Goal: Task Accomplishment & Management: Manage account settings

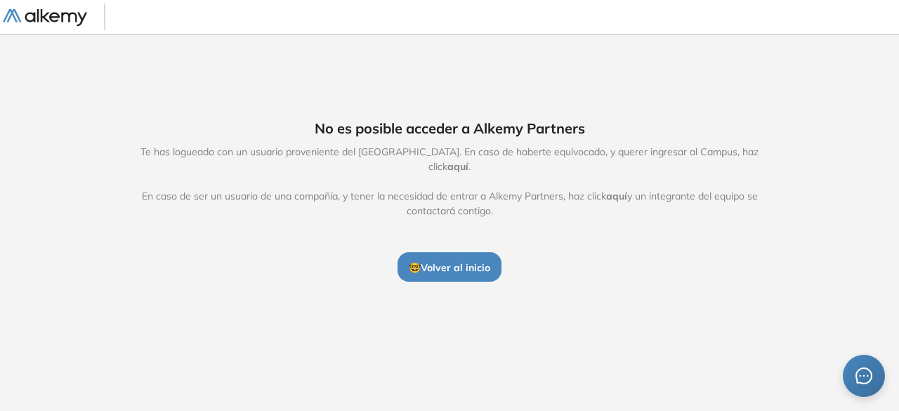
click at [615, 190] on span "aquí" at bounding box center [616, 196] width 21 height 13
click at [462, 263] on span "🤓 Volver al inicio" at bounding box center [449, 267] width 81 height 13
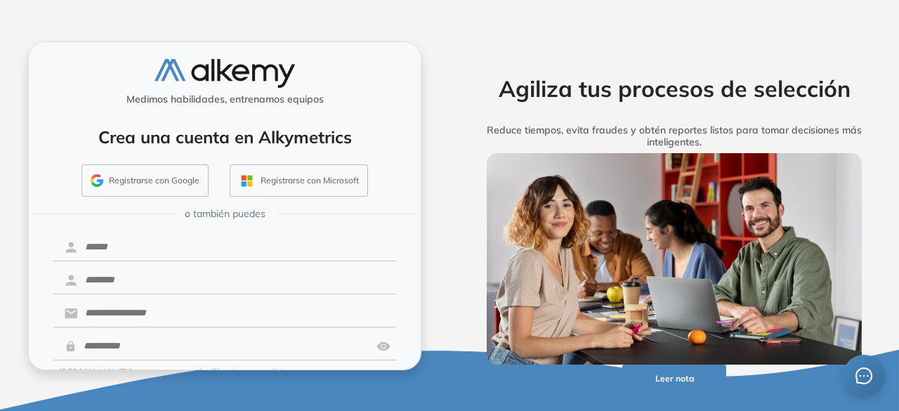
scroll to position [63, 0]
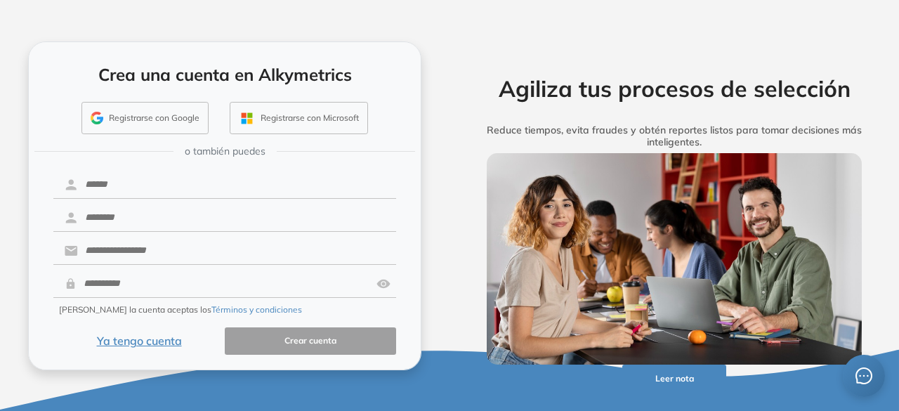
click at [162, 335] on button "Ya tengo cuenta" at bounding box center [138, 340] width 171 height 27
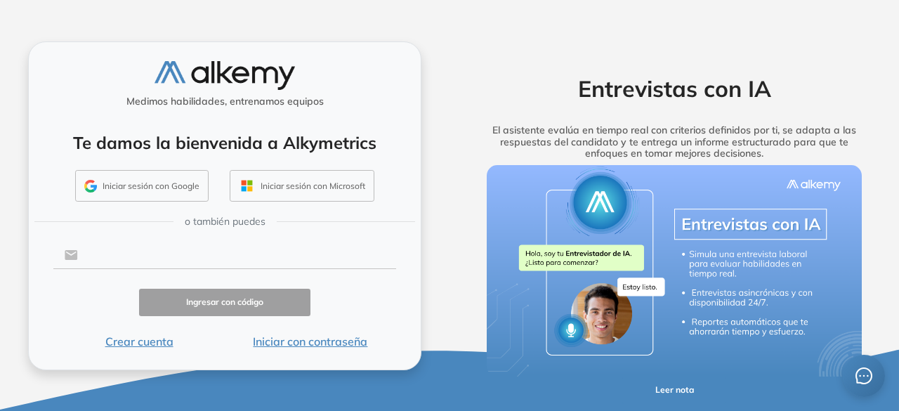
click at [164, 251] on input "text" at bounding box center [237, 255] width 318 height 27
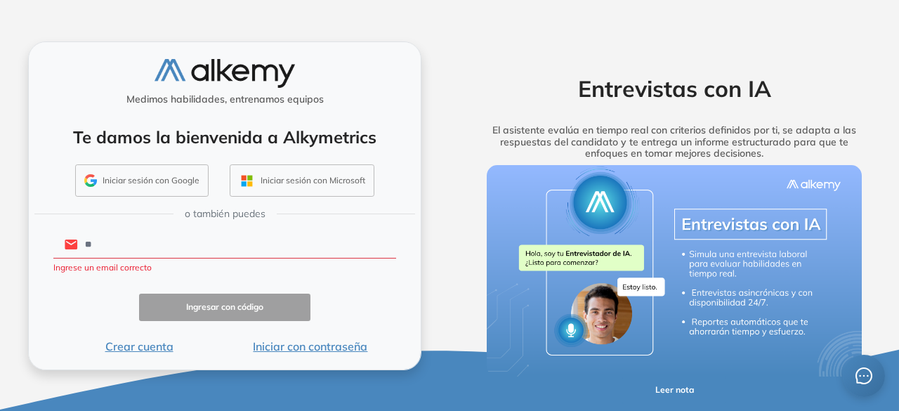
type input "*"
click at [117, 249] on input "*******" at bounding box center [237, 244] width 318 height 27
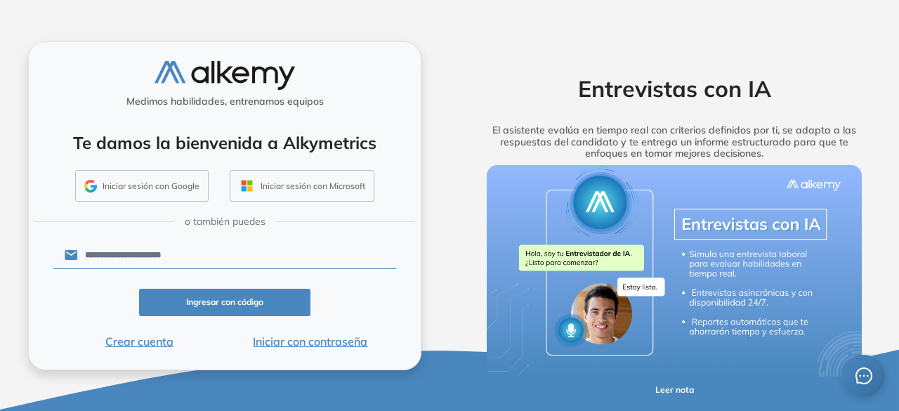
type input "**********"
click at [275, 338] on button "Iniciar con contraseña" at bounding box center [310, 341] width 171 height 17
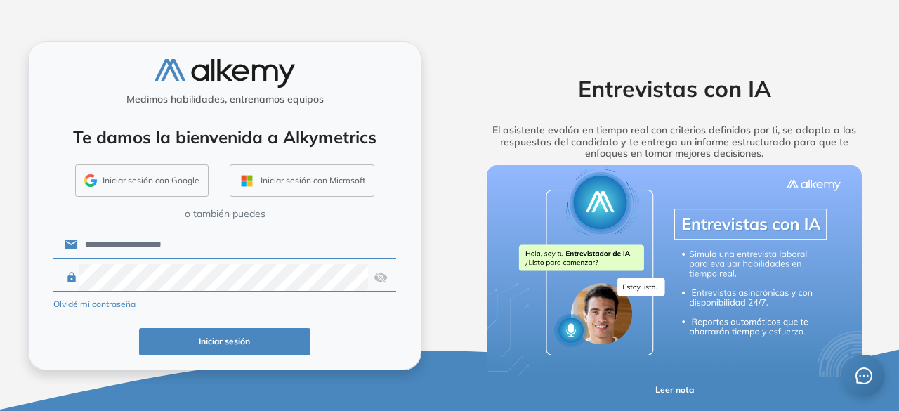
click at [214, 348] on button "Iniciar sesión" at bounding box center [224, 341] width 171 height 27
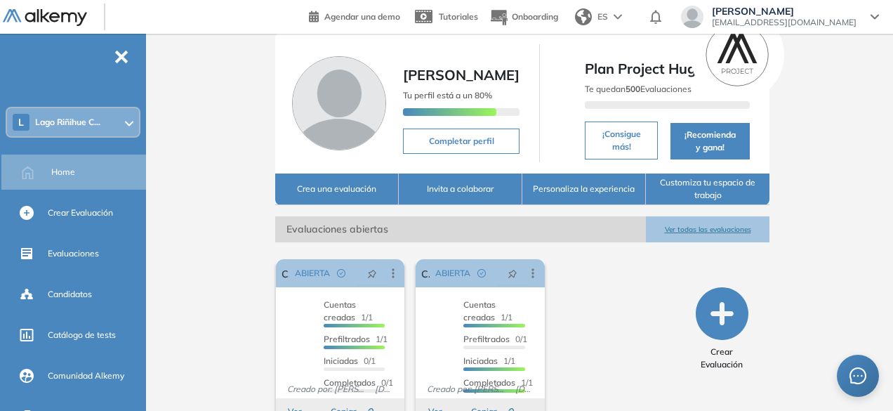
scroll to position [86, 0]
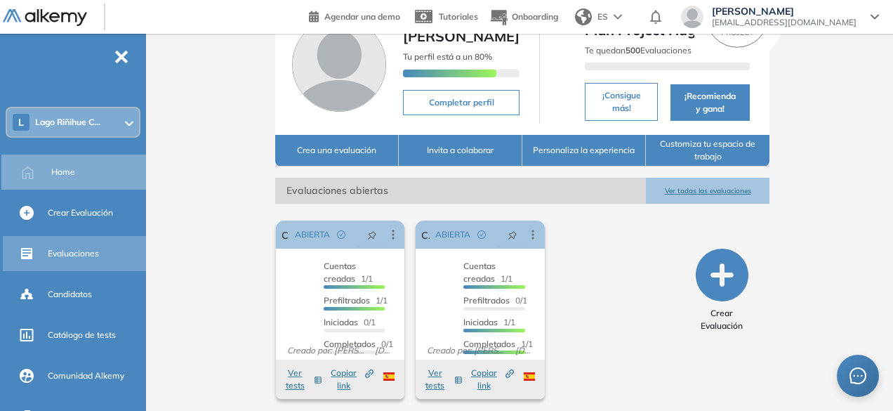
click at [94, 252] on span "Evaluaciones" at bounding box center [73, 253] width 51 height 13
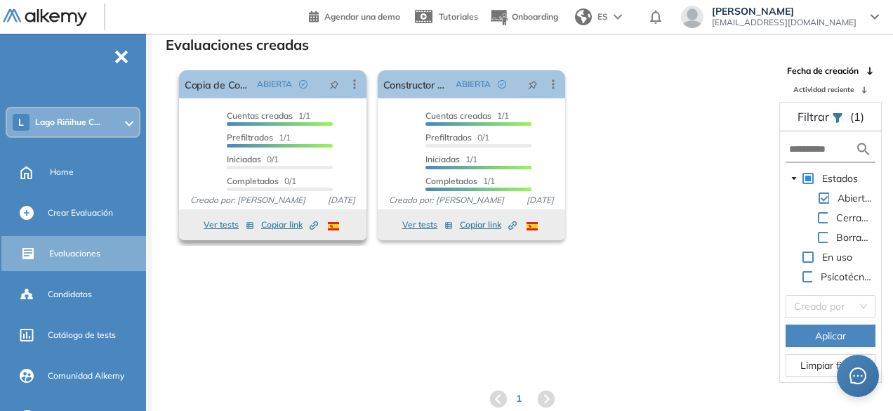
click at [214, 150] on div "Cuentas creadas 1/1 Prefiltrados 1/1 Iniciadas 0/1 Completados 0/1" at bounding box center [273, 153] width 120 height 87
click at [354, 89] on icon at bounding box center [355, 83] width 2 height 9
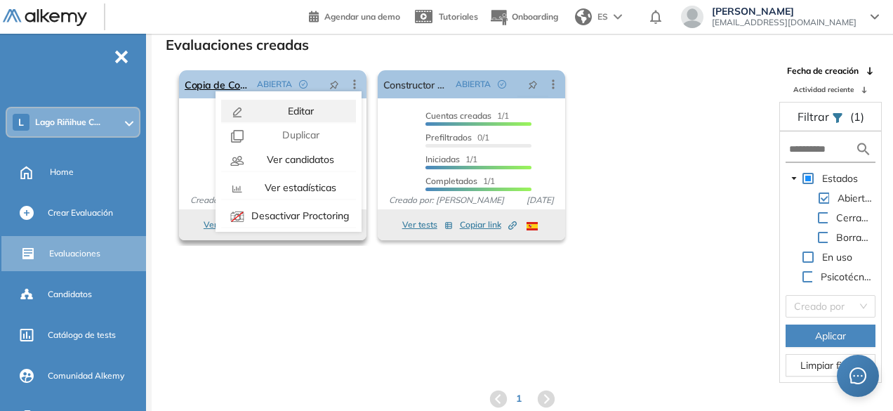
click at [327, 111] on div "Editar" at bounding box center [299, 110] width 103 height 15
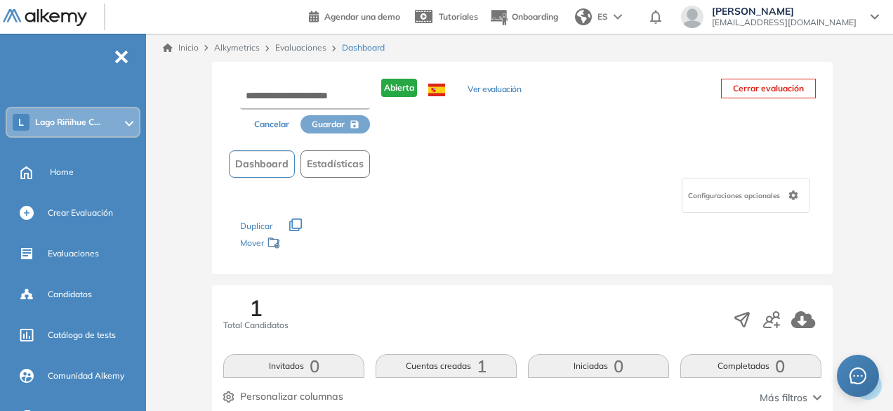
click at [483, 91] on button "Ver evaluación" at bounding box center [494, 90] width 53 height 15
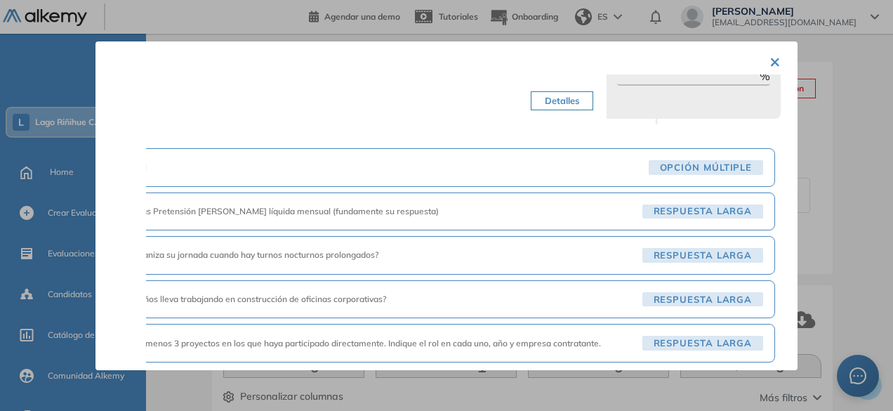
scroll to position [1023, 0]
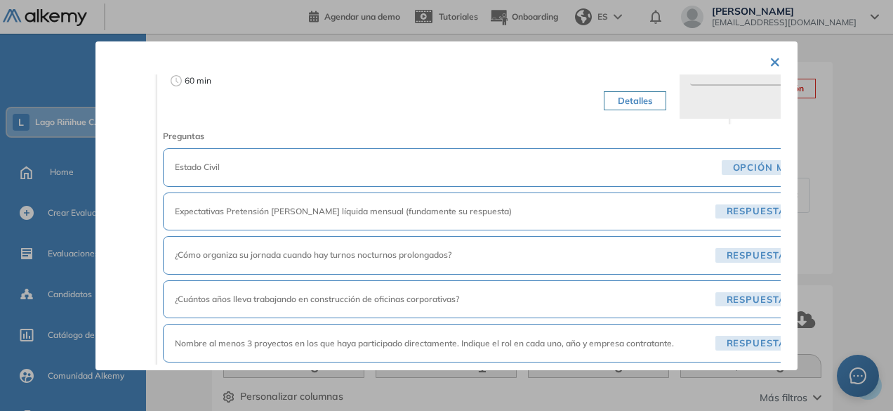
click at [381, 165] on span "Estado Civil" at bounding box center [446, 167] width 542 height 13
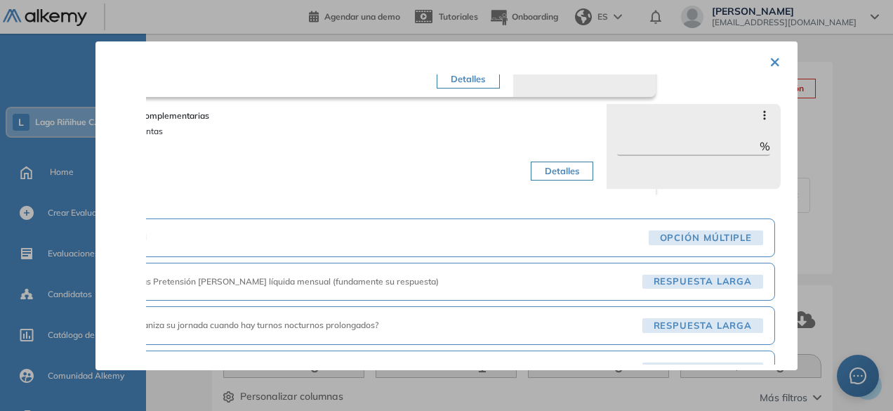
scroll to position [952, 0]
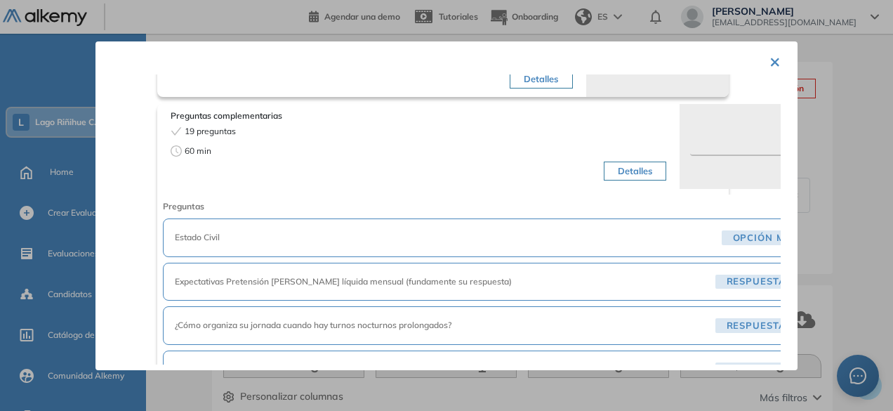
click at [374, 246] on div "Estado Civil Opción múltiple" at bounding box center [506, 237] width 686 height 39
click at [196, 235] on span "Estado Civil" at bounding box center [446, 237] width 542 height 13
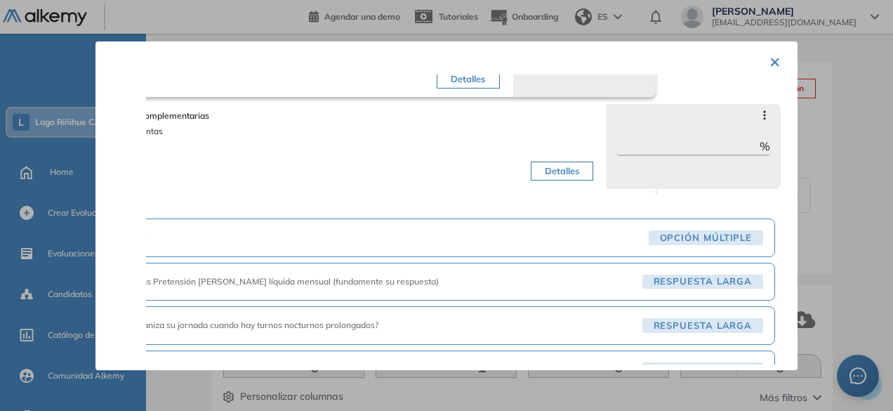
click at [725, 230] on span "Opción múltiple" at bounding box center [706, 237] width 115 height 15
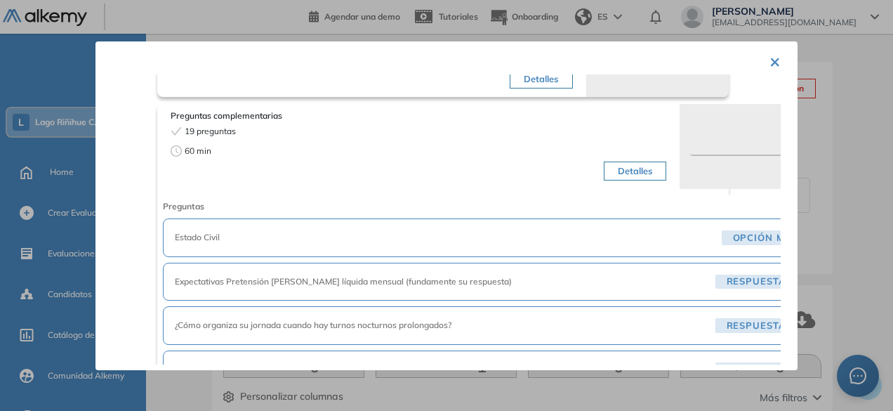
click at [631, 162] on button "Detalles" at bounding box center [635, 172] width 63 height 20
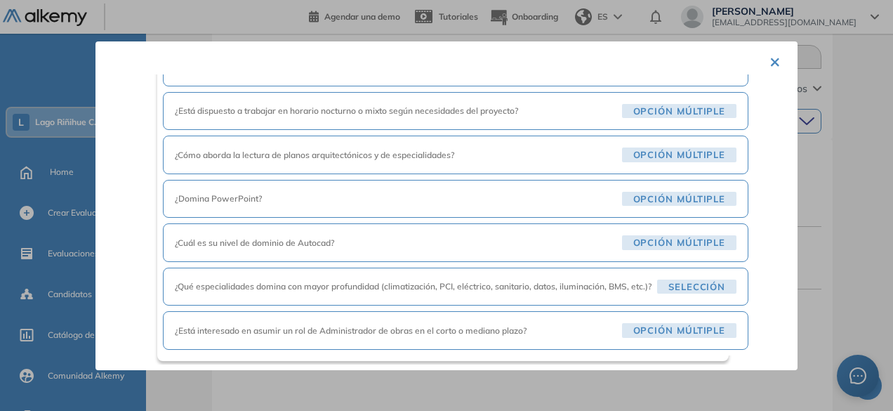
scroll to position [332, 0]
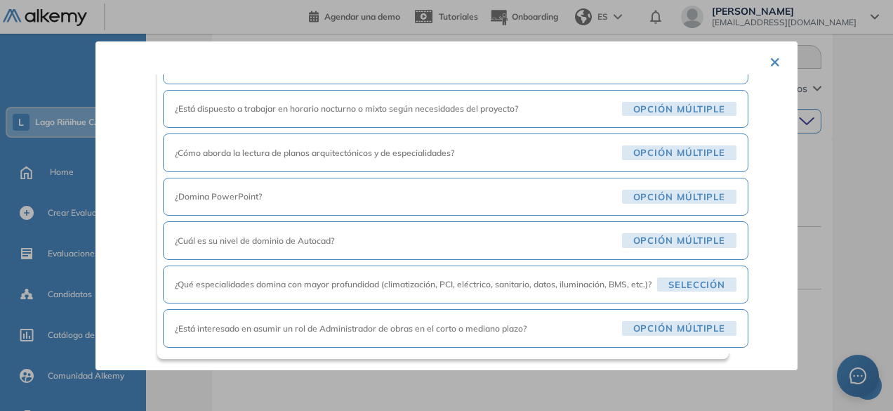
click at [770, 64] on button "×" at bounding box center [775, 60] width 11 height 27
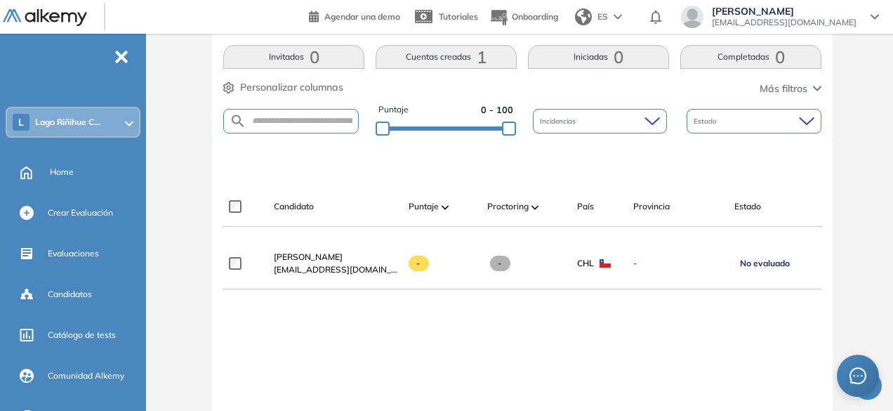
scroll to position [0, 0]
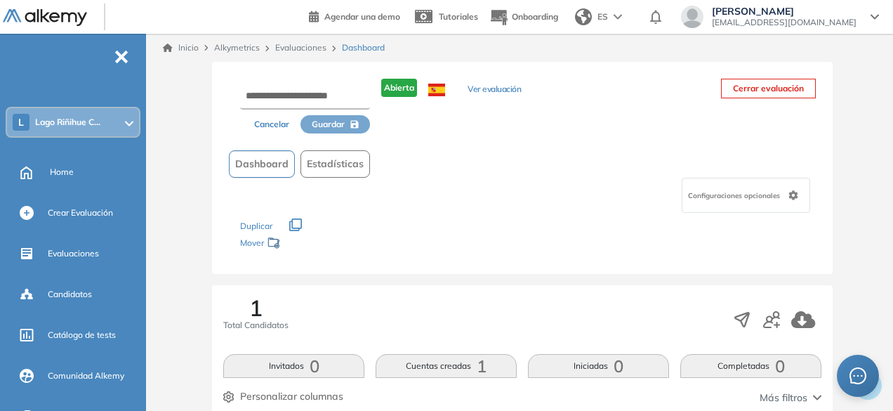
click at [498, 86] on button "Ver evaluación" at bounding box center [494, 90] width 53 height 15
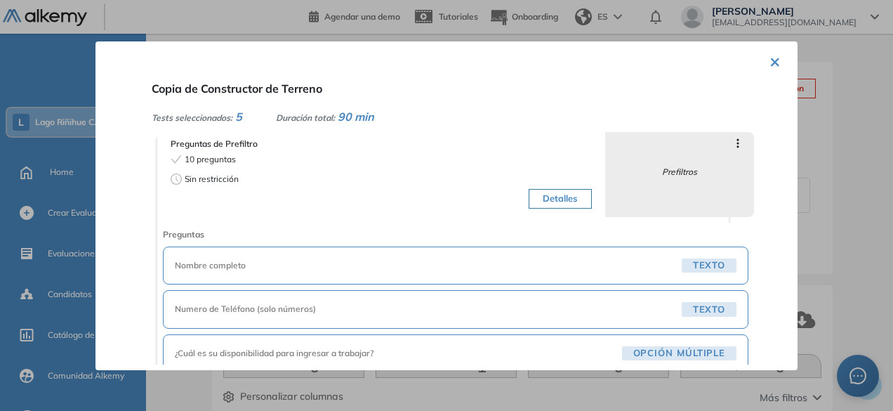
click at [546, 198] on button "Detalles" at bounding box center [560, 199] width 63 height 20
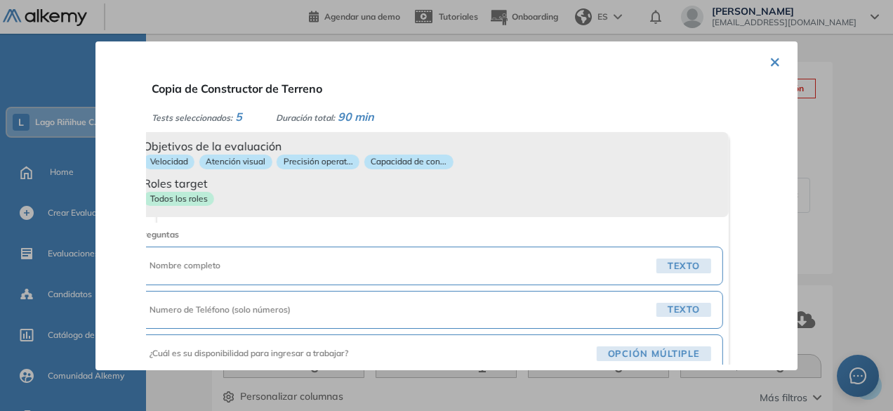
click at [770, 63] on button "×" at bounding box center [775, 60] width 11 height 27
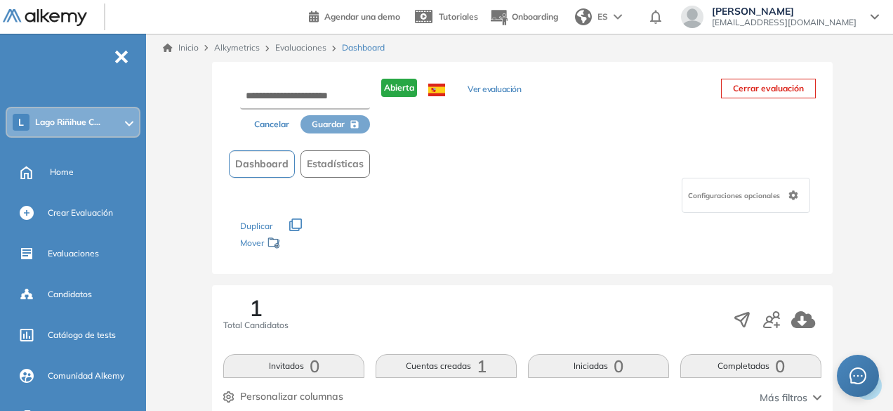
scroll to position [34, 0]
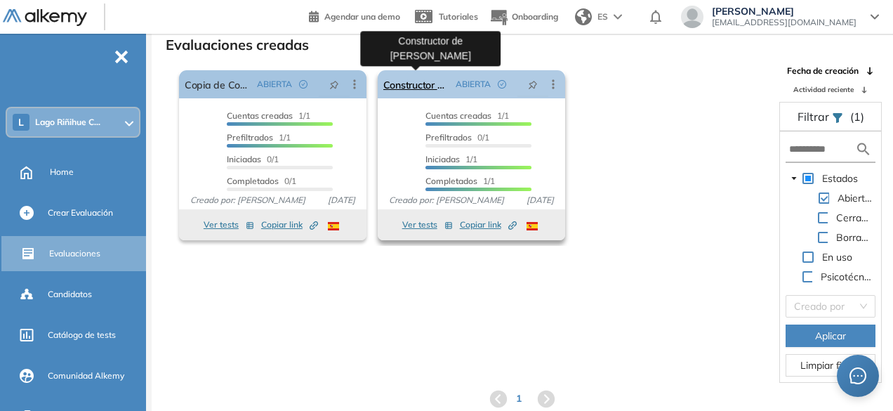
click at [419, 79] on link "Constructor de [PERSON_NAME]" at bounding box center [417, 84] width 67 height 28
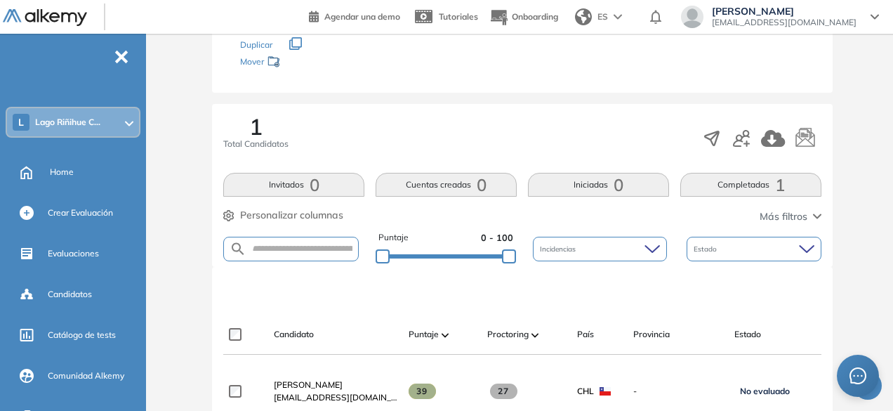
scroll to position [319, 0]
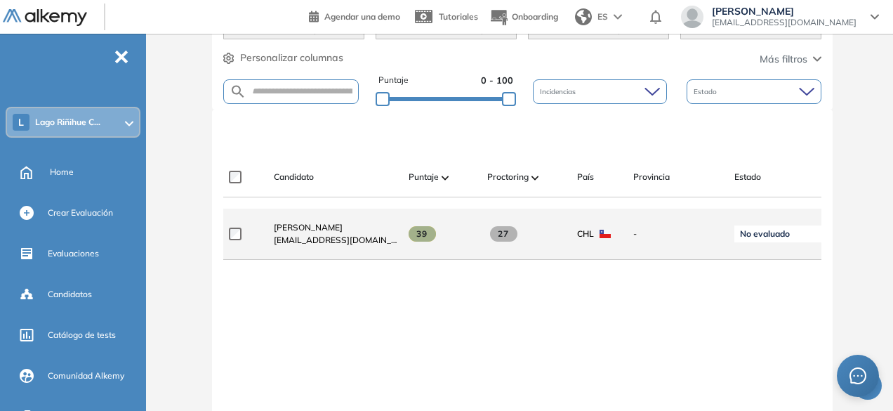
click at [348, 243] on span "[EMAIL_ADDRESS][DOMAIN_NAME]" at bounding box center [336, 240] width 124 height 13
click at [695, 232] on span "-" at bounding box center [679, 234] width 90 height 13
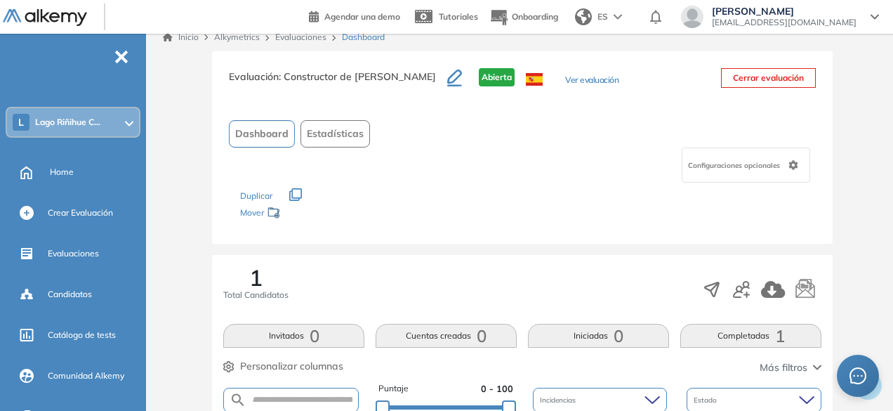
scroll to position [0, 0]
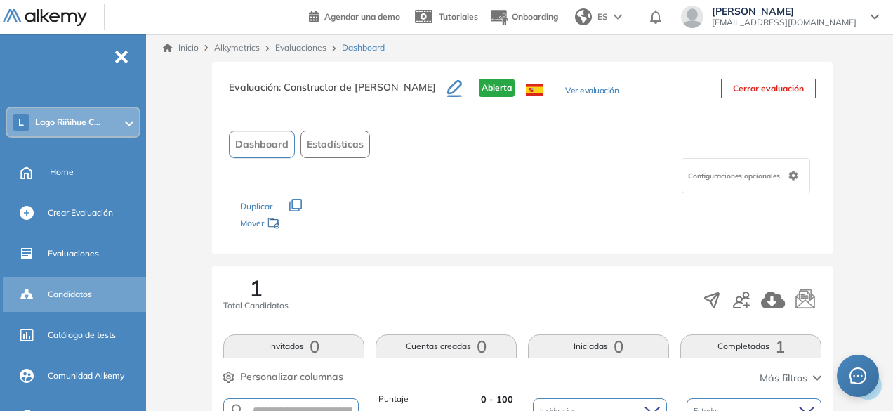
click at [98, 279] on div "Candidatos" at bounding box center [76, 294] width 146 height 35
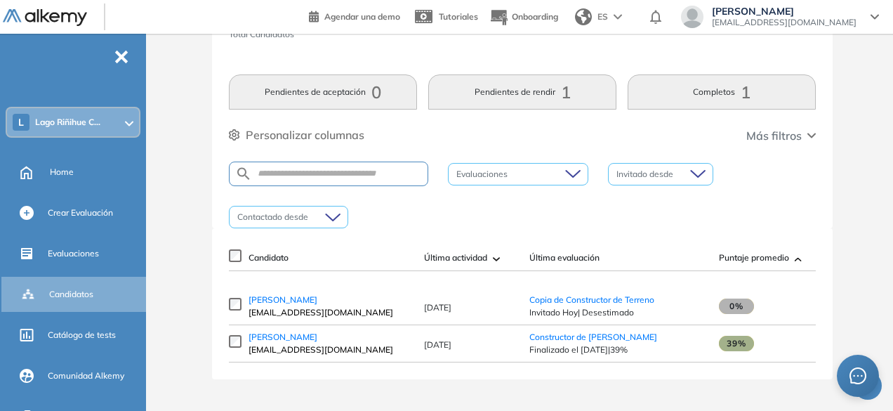
scroll to position [79, 0]
click at [275, 334] on span "[PERSON_NAME]" at bounding box center [283, 334] width 69 height 11
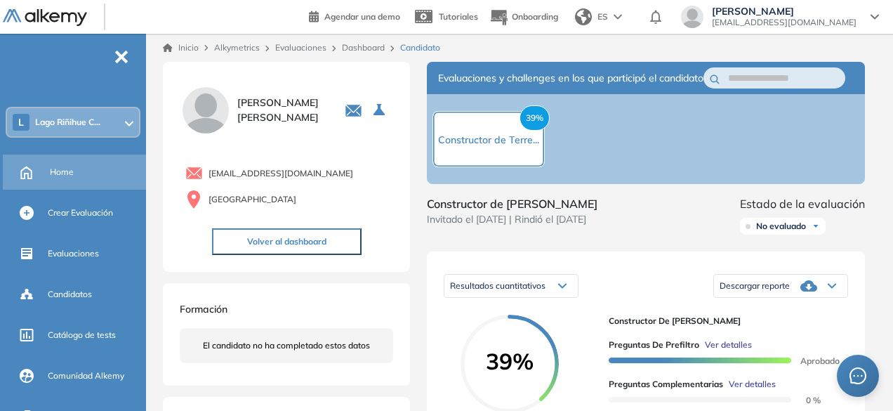
click at [76, 156] on div "Home" at bounding box center [76, 172] width 146 height 35
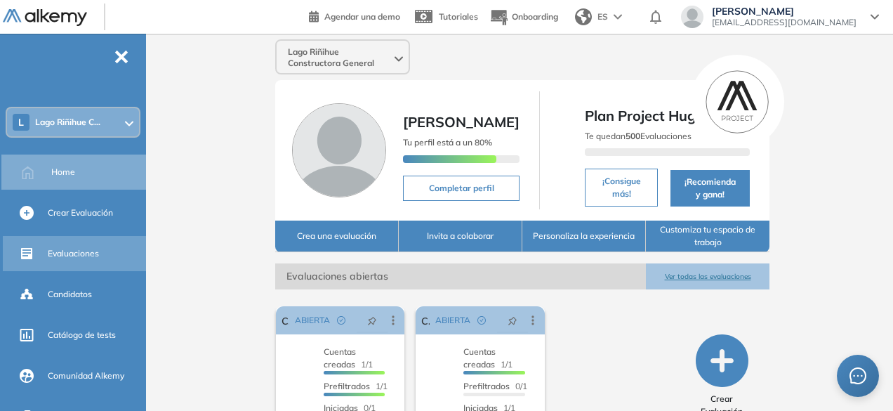
click at [68, 257] on span "Evaluaciones" at bounding box center [73, 253] width 51 height 13
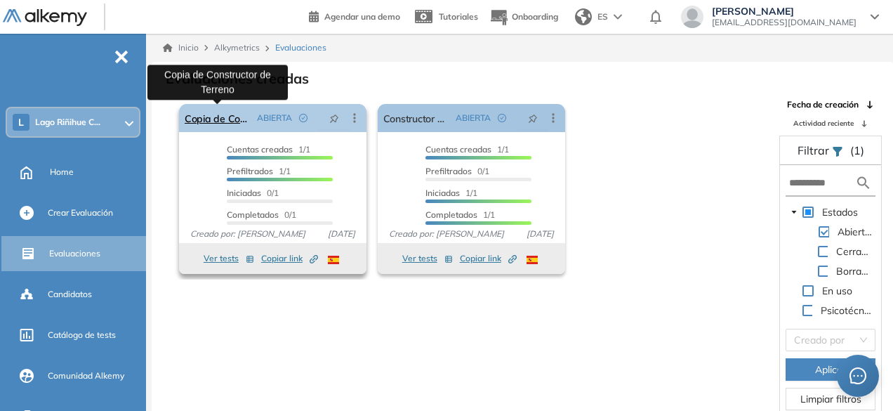
click at [209, 122] on link "Copia de Constructor de Terreno" at bounding box center [218, 118] width 67 height 28
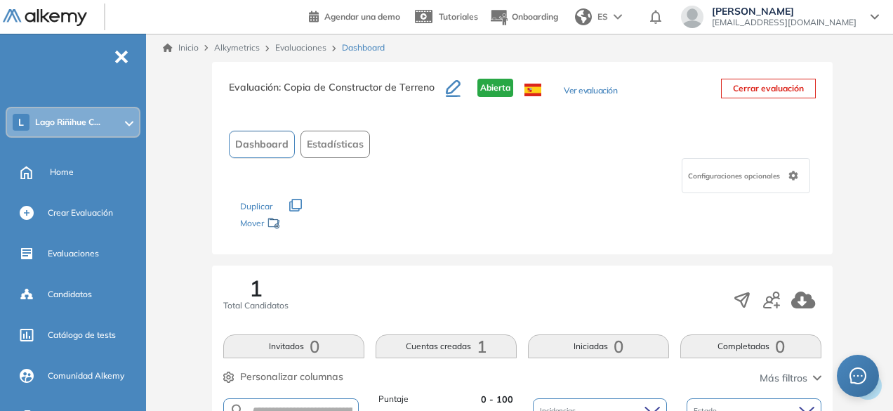
click at [446, 92] on icon "button" at bounding box center [453, 88] width 15 height 17
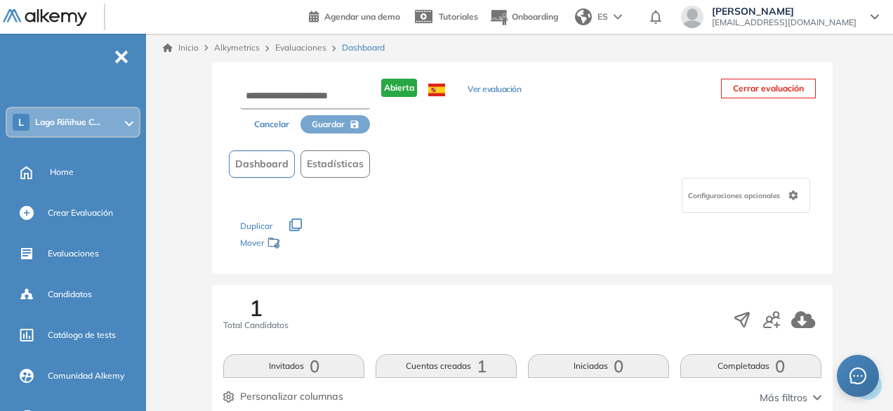
click at [482, 91] on button "Ver evaluación" at bounding box center [494, 90] width 53 height 15
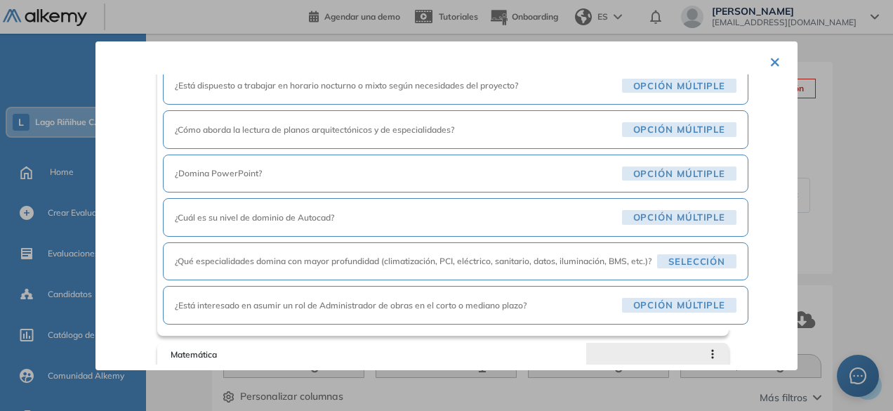
scroll to position [360, 0]
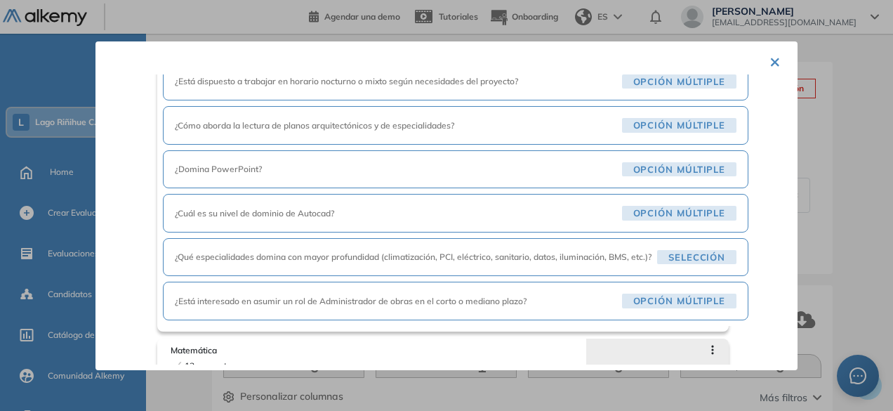
click at [664, 169] on span "Opción Múltiple" at bounding box center [679, 169] width 115 height 15
click at [427, 157] on div "¿Domina PowerPoint? Opción Múltiple" at bounding box center [456, 169] width 586 height 39
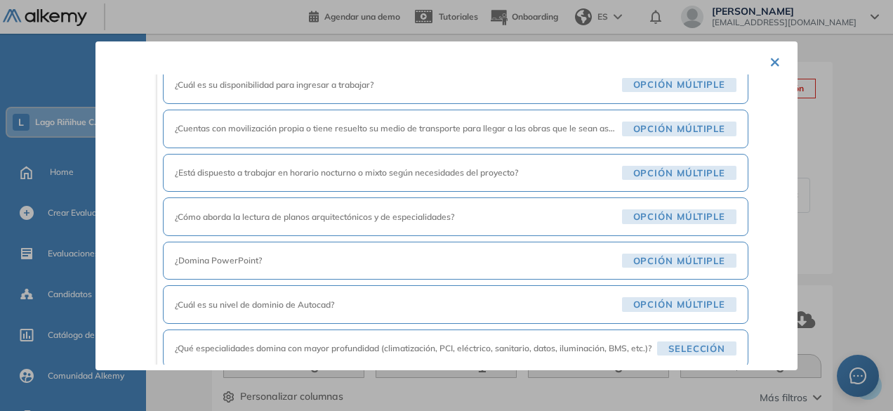
scroll to position [0, 0]
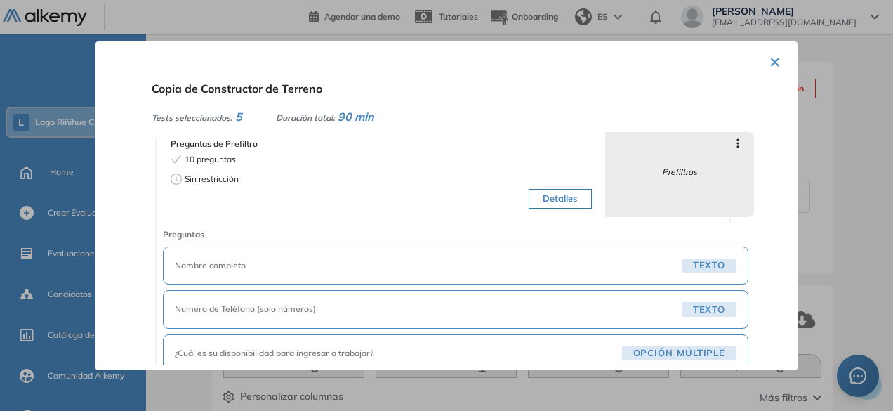
click at [771, 63] on button "×" at bounding box center [775, 60] width 11 height 27
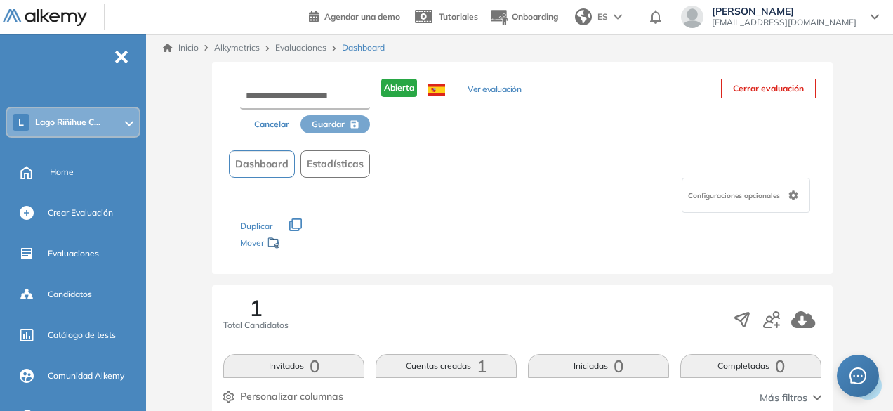
click at [339, 159] on span "Estadísticas" at bounding box center [335, 164] width 57 height 15
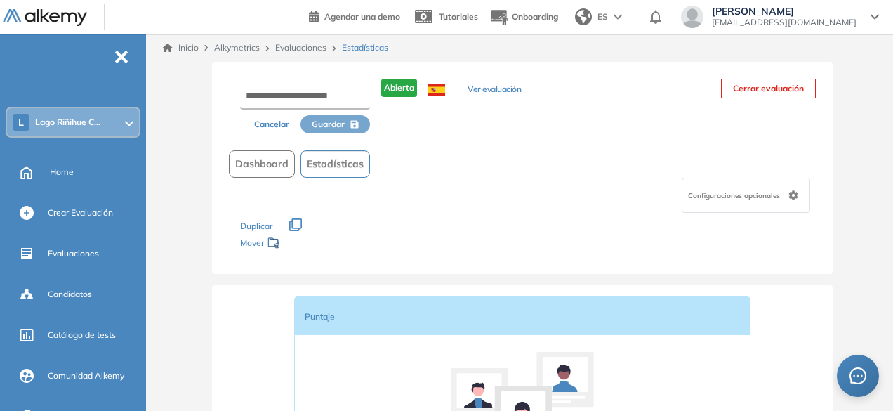
click at [270, 122] on button "Cancelar" at bounding box center [272, 124] width 58 height 18
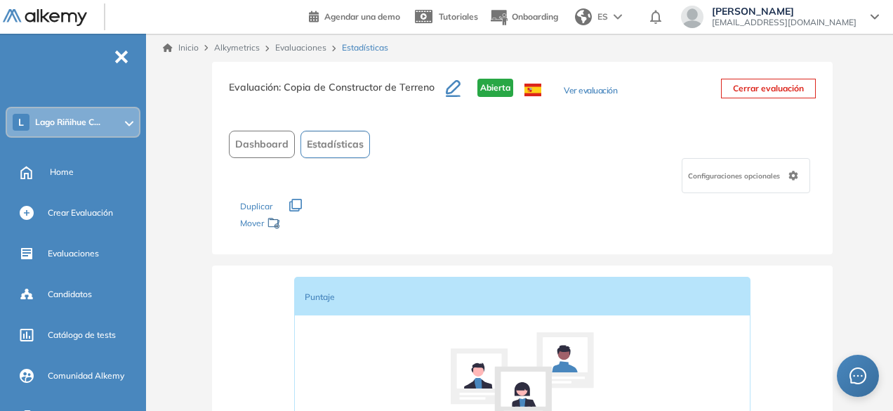
click at [728, 179] on span "Configuraciones opcionales" at bounding box center [735, 176] width 95 height 11
click at [571, 183] on div "Configuraciones opcionales" at bounding box center [522, 175] width 587 height 35
click at [436, 11] on icon at bounding box center [424, 19] width 25 height 31
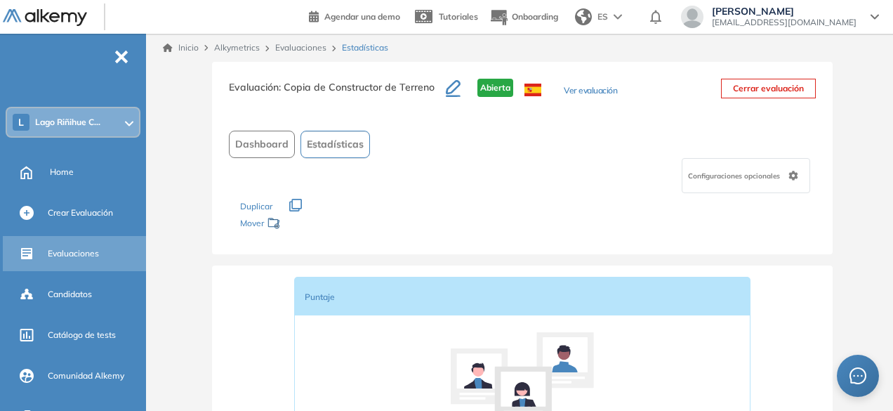
click at [90, 249] on span "Evaluaciones" at bounding box center [73, 253] width 51 height 13
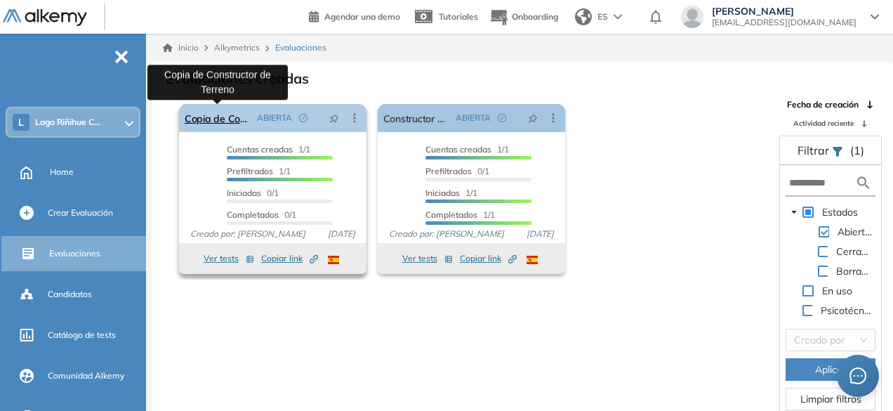
click at [226, 122] on link "Copia de Constructor de Terreno" at bounding box center [218, 118] width 67 height 28
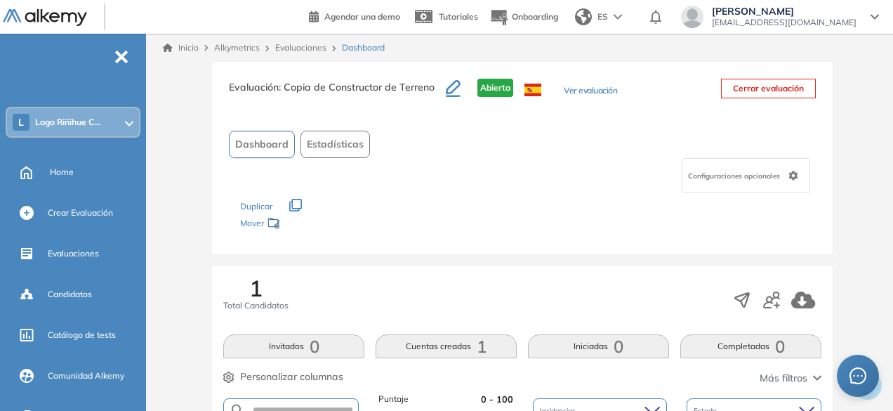
click at [583, 86] on button "Ver evaluación" at bounding box center [590, 91] width 53 height 15
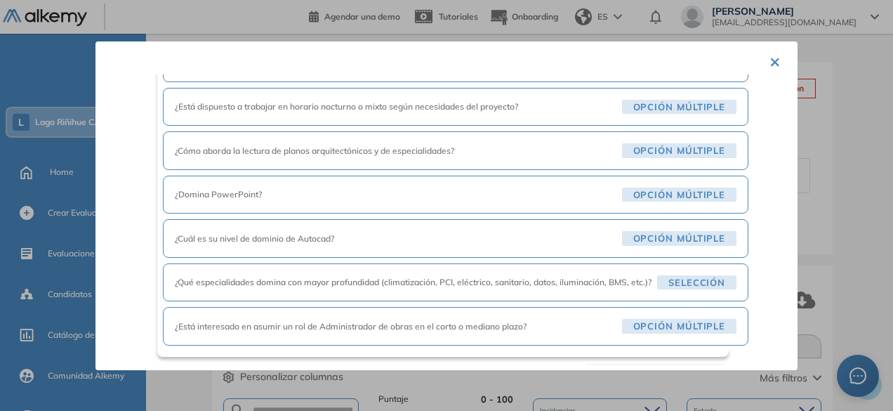
scroll to position [335, 0]
click at [364, 279] on span "¿Qué especialidades domina con mayor profundidad (climatización, PCI, eléctrico…" at bounding box center [413, 281] width 477 height 13
click at [704, 281] on span "Selección" at bounding box center [696, 282] width 79 height 15
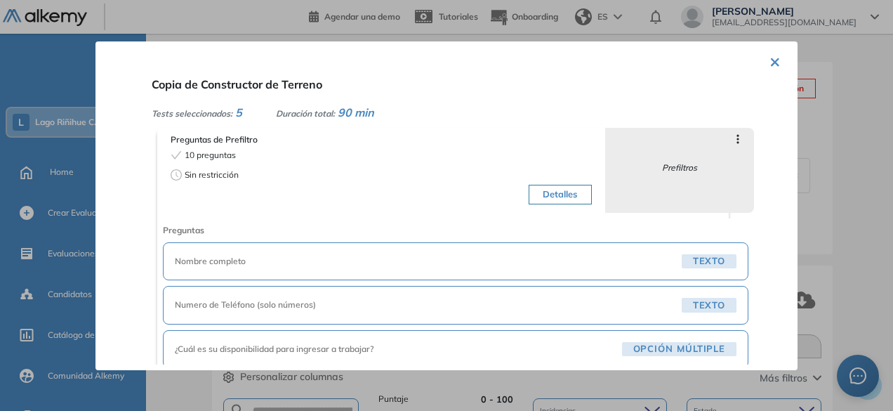
scroll to position [0, 0]
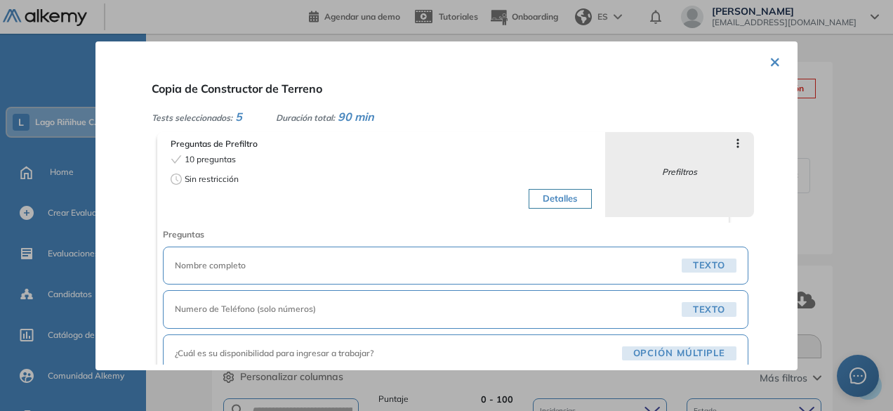
click at [740, 143] on icon at bounding box center [739, 142] width 2 height 9
click at [650, 99] on div "Copia de Constructor de Terreno Tests seleccionados: 5 Duración total: 90 min P…" at bounding box center [463, 219] width 635 height 290
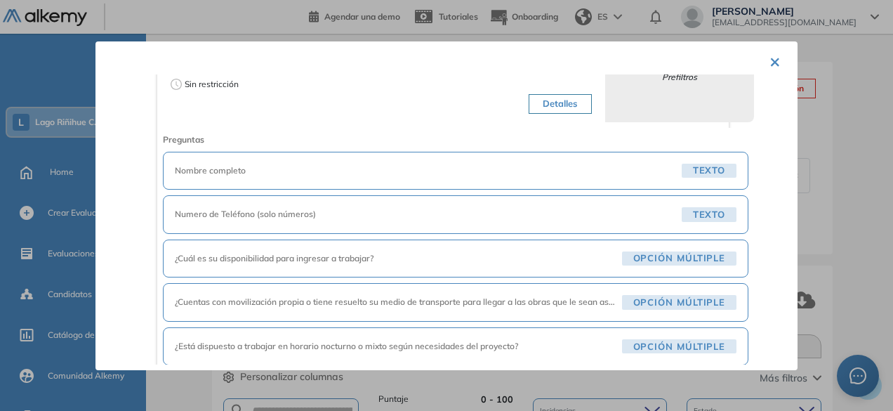
scroll to position [107, 0]
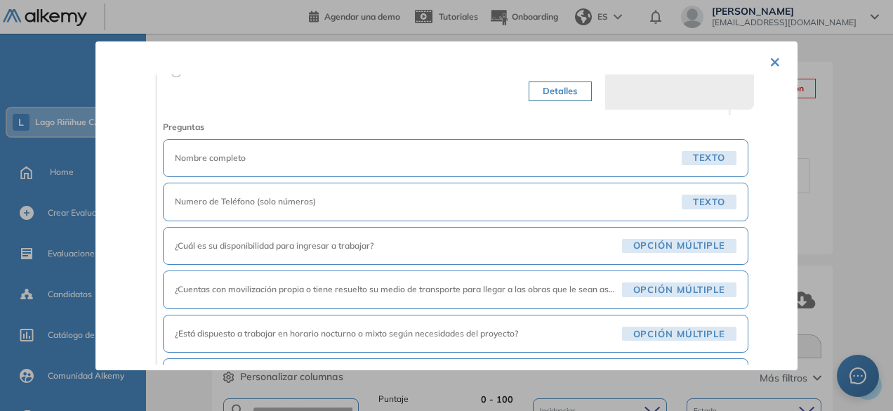
click at [561, 88] on button "Detalles" at bounding box center [560, 91] width 63 height 20
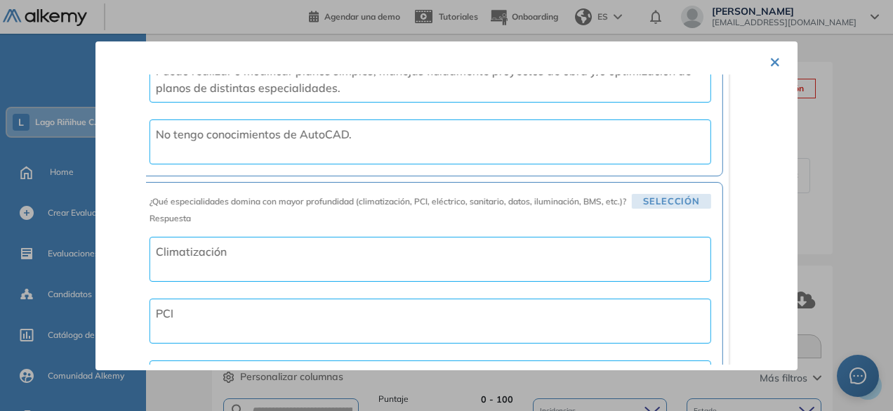
scroll to position [1368, 0]
click at [632, 195] on span "Selección" at bounding box center [671, 202] width 79 height 15
drag, startPoint x: 600, startPoint y: 358, endPoint x: 583, endPoint y: 362, distance: 17.6
click at [583, 362] on div "Copia de Constructor de Terreno Tests seleccionados: 5 Duración total: 90 min P…" at bounding box center [463, 219] width 635 height 290
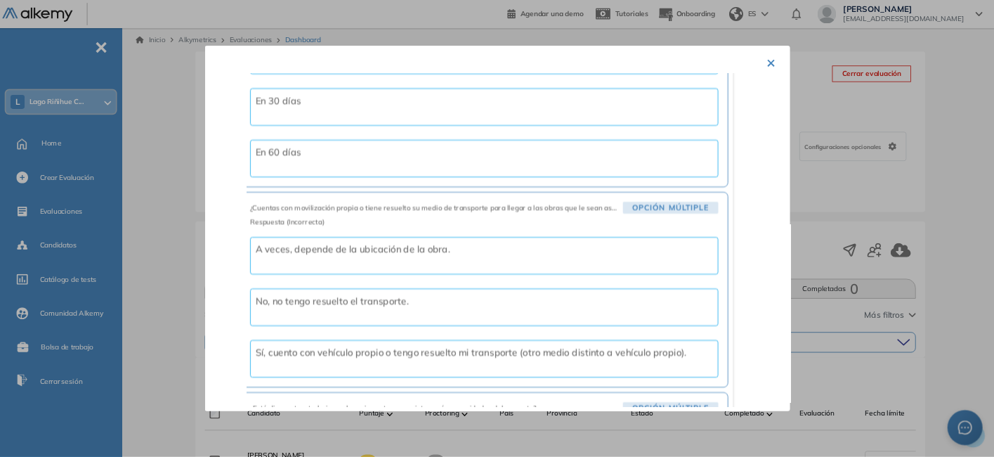
scroll to position [0, 0]
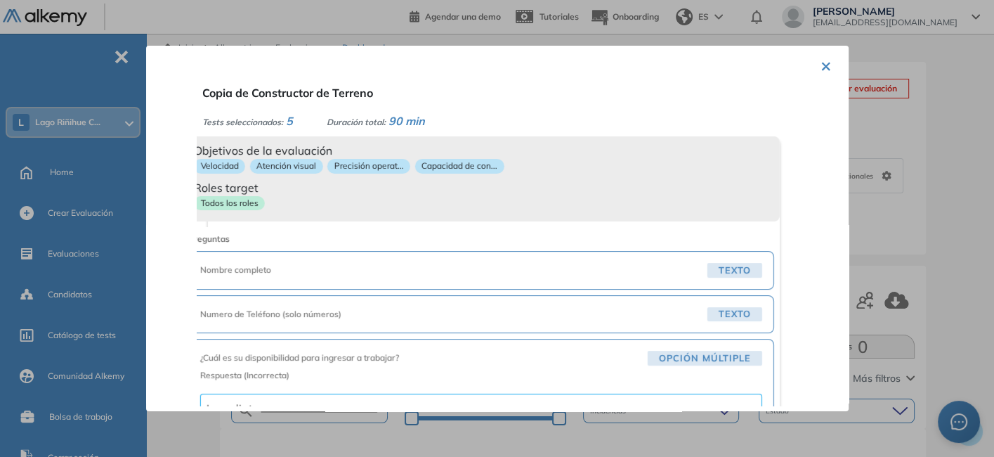
drag, startPoint x: 789, startPoint y: 1, endPoint x: 706, endPoint y: 75, distance: 111.4
click at [706, 75] on div "× Copia de Constructor de Terreno Tests seleccionados: 5 Duración total: 90 min…" at bounding box center [497, 228] width 702 height 365
click at [820, 68] on button "×" at bounding box center [825, 64] width 11 height 27
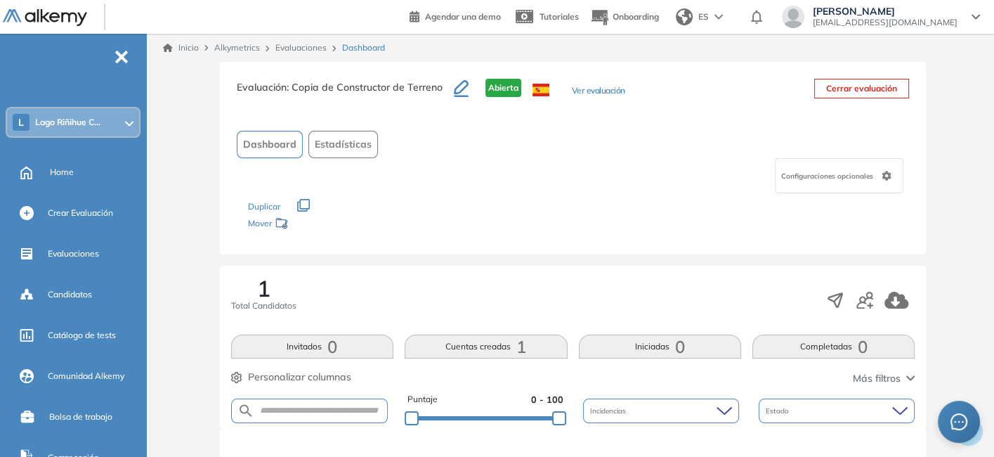
click at [591, 85] on button "Ver evaluación" at bounding box center [598, 91] width 53 height 15
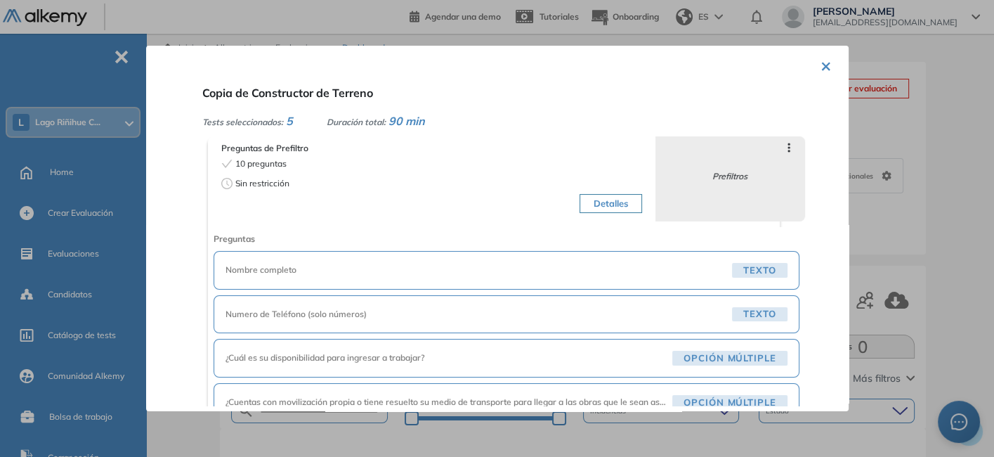
click at [821, 63] on button "×" at bounding box center [825, 64] width 11 height 27
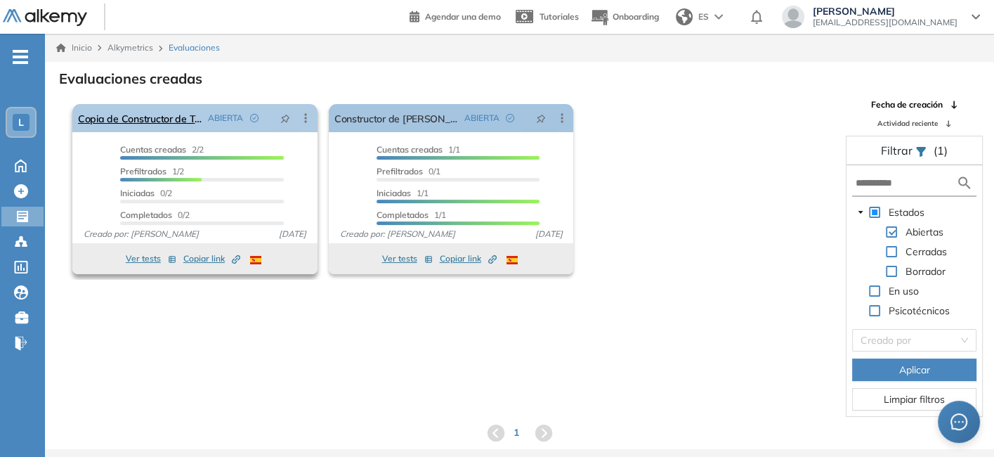
click at [223, 121] on span "ABIERTA" at bounding box center [225, 118] width 35 height 13
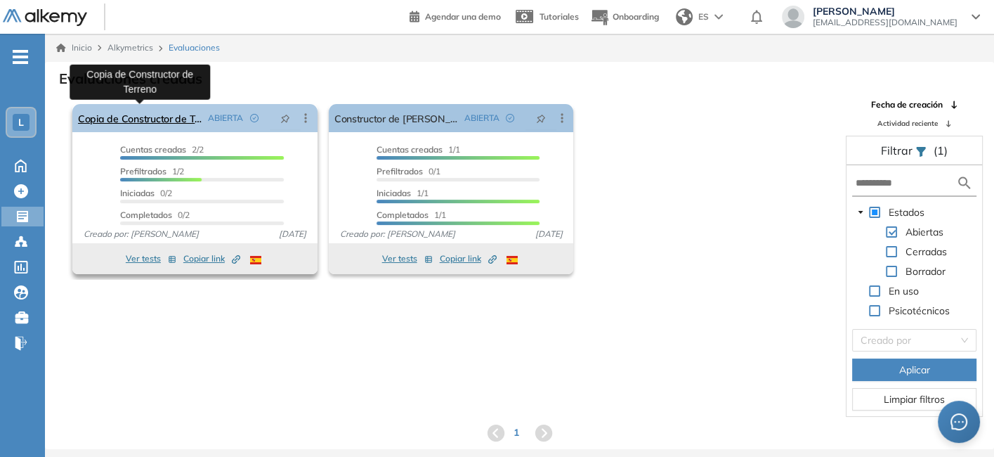
click at [164, 116] on link "Copia de Constructor de Terreno" at bounding box center [140, 118] width 124 height 28
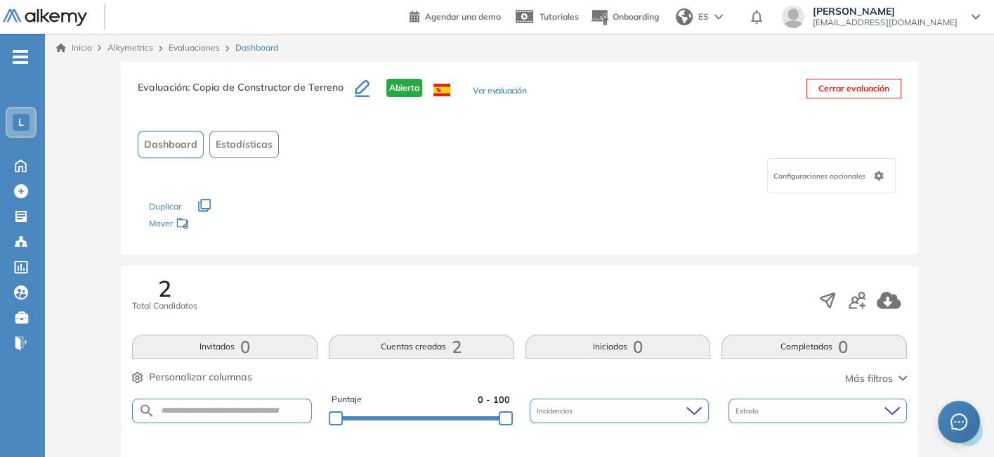
click at [497, 89] on button "Ver evaluación" at bounding box center [499, 91] width 53 height 15
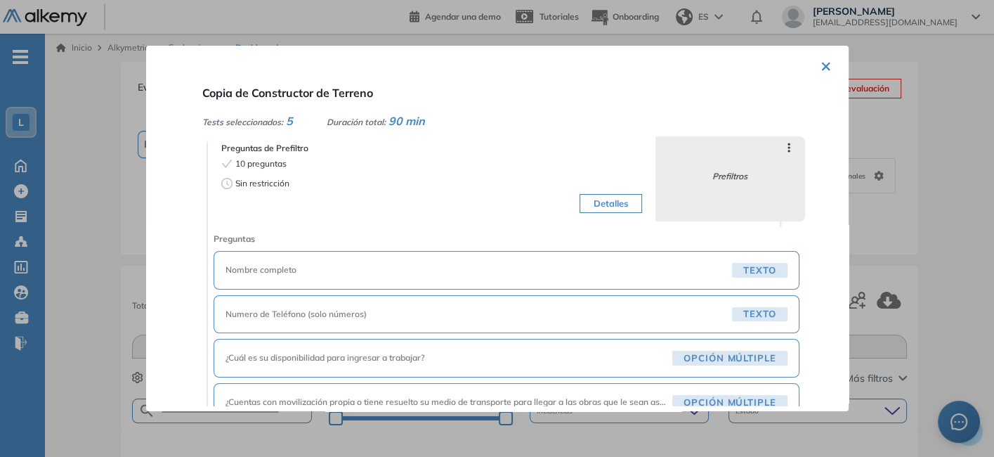
click at [602, 200] on button "Detalles" at bounding box center [610, 204] width 63 height 20
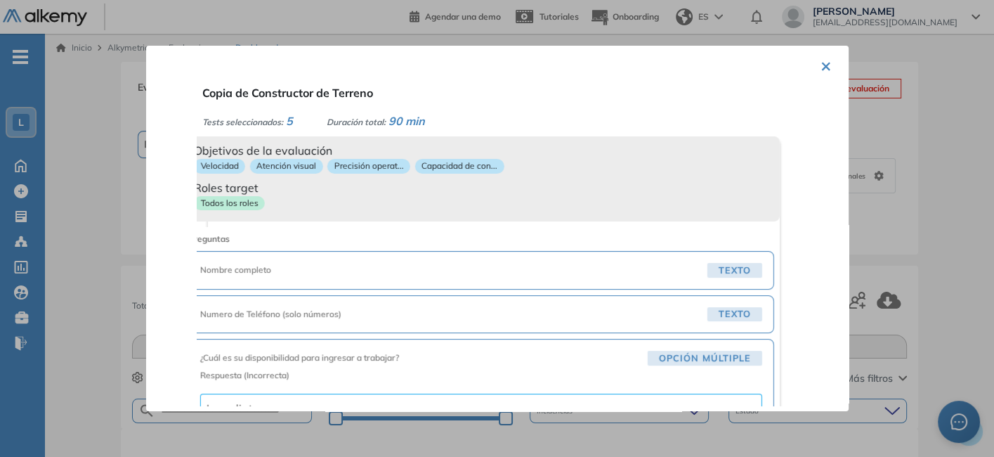
click at [820, 63] on button "×" at bounding box center [825, 64] width 11 height 27
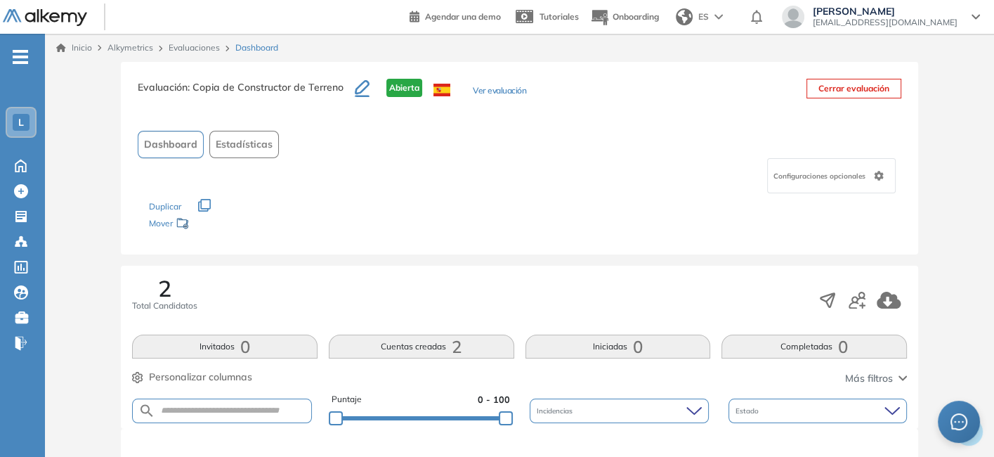
click at [485, 89] on button "Ver evaluación" at bounding box center [499, 91] width 53 height 15
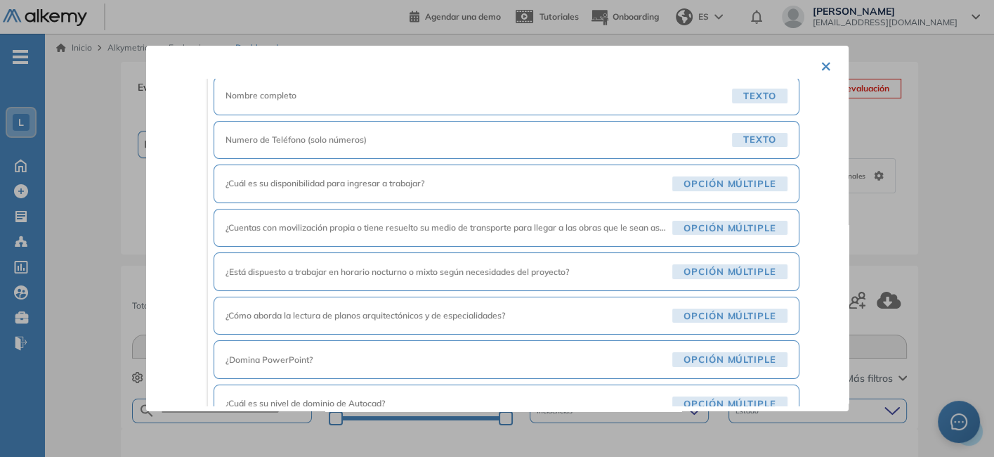
scroll to position [174, 0]
click at [530, 249] on div "Preguntas Nombre completo Texto Numero de Teléfono (solo números) Texto ¿Cuál e…" at bounding box center [507, 284] width 586 height 463
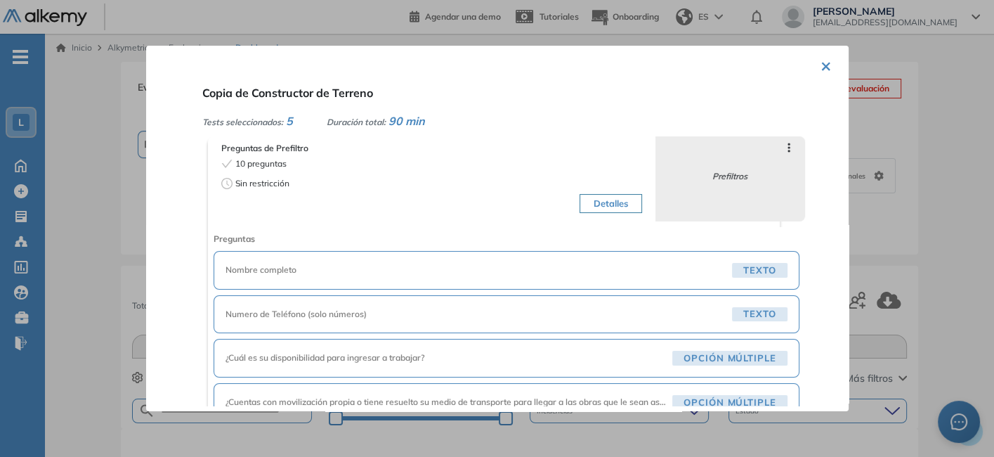
click at [792, 147] on icon at bounding box center [788, 147] width 11 height 11
click at [605, 199] on button "Detalles" at bounding box center [610, 204] width 63 height 20
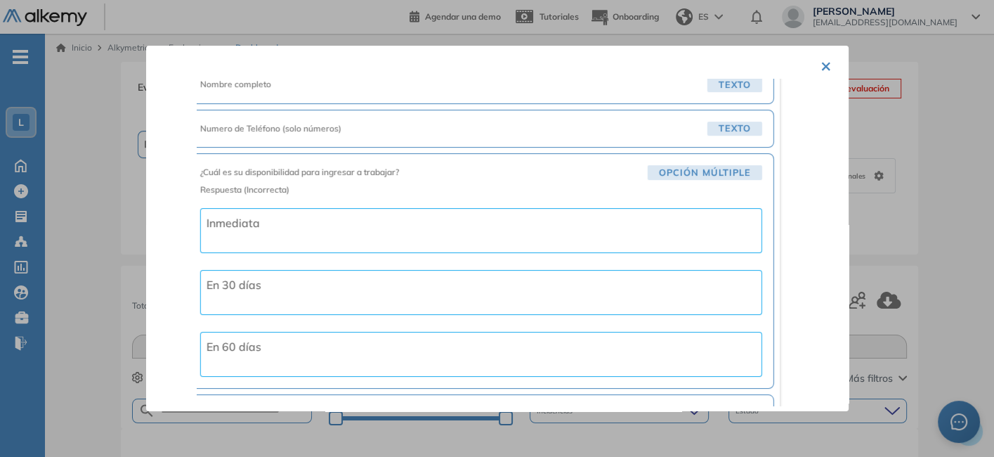
scroll to position [188, 0]
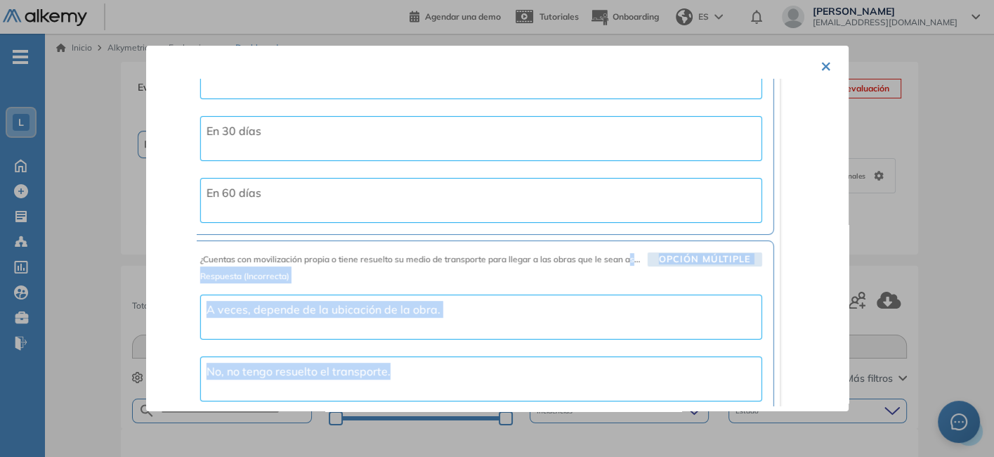
drag, startPoint x: 618, startPoint y: 399, endPoint x: 712, endPoint y: 393, distance: 93.6
click at [712, 393] on div "¿Cuentas con movilización propia o tiene resuelto su medio de transporte para l…" at bounding box center [481, 357] width 586 height 235
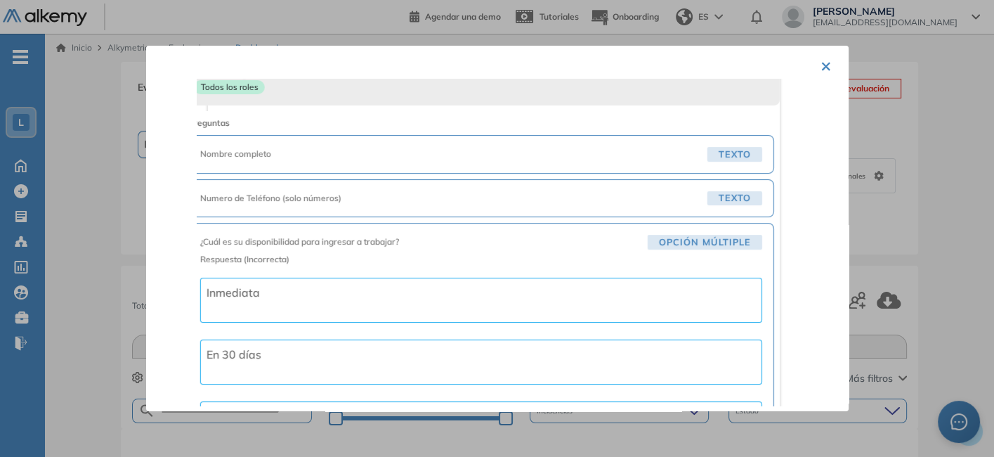
scroll to position [0, 0]
